Goal: Task Accomplishment & Management: Manage account settings

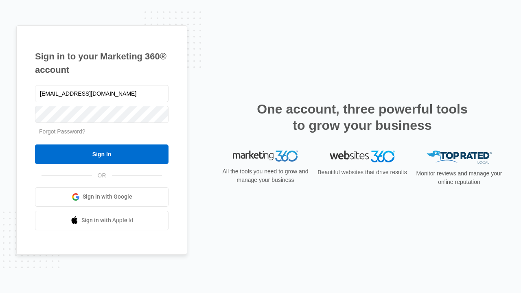
type input "[EMAIL_ADDRESS][DOMAIN_NAME]"
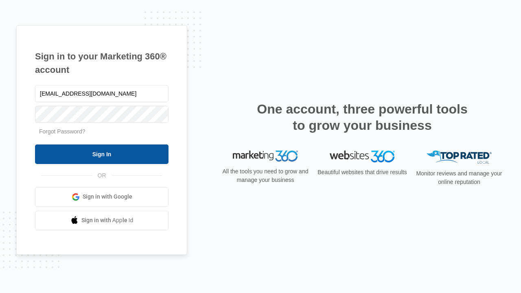
click at [102, 154] on input "Sign In" at bounding box center [101, 154] width 133 height 20
